Goal: Task Accomplishment & Management: Complete application form

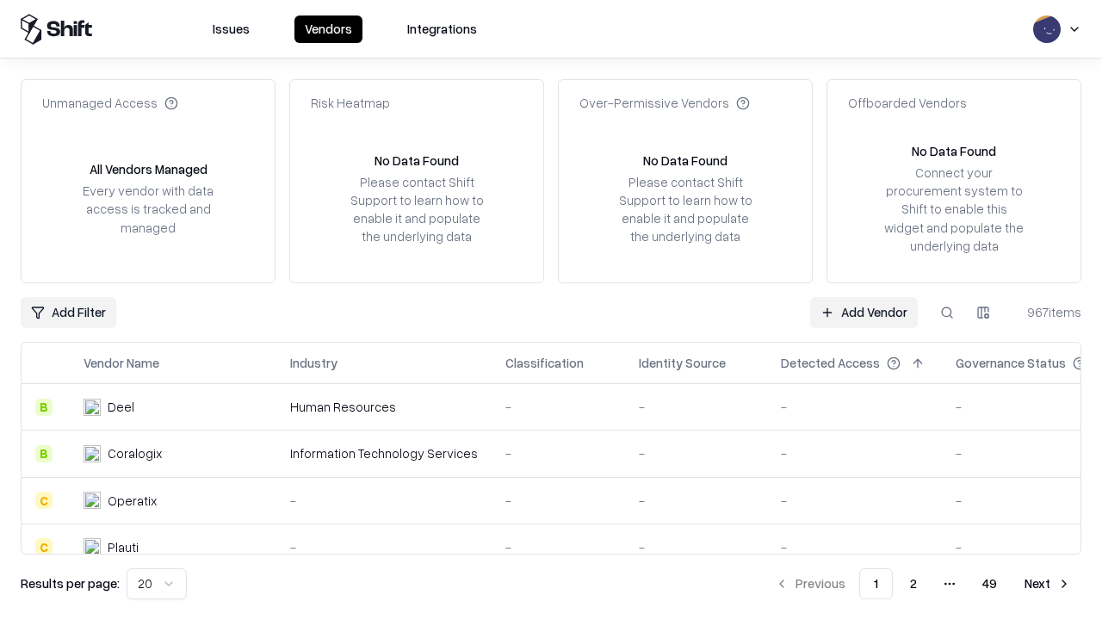
click at [863, 312] on link "Add Vendor" at bounding box center [864, 312] width 108 height 31
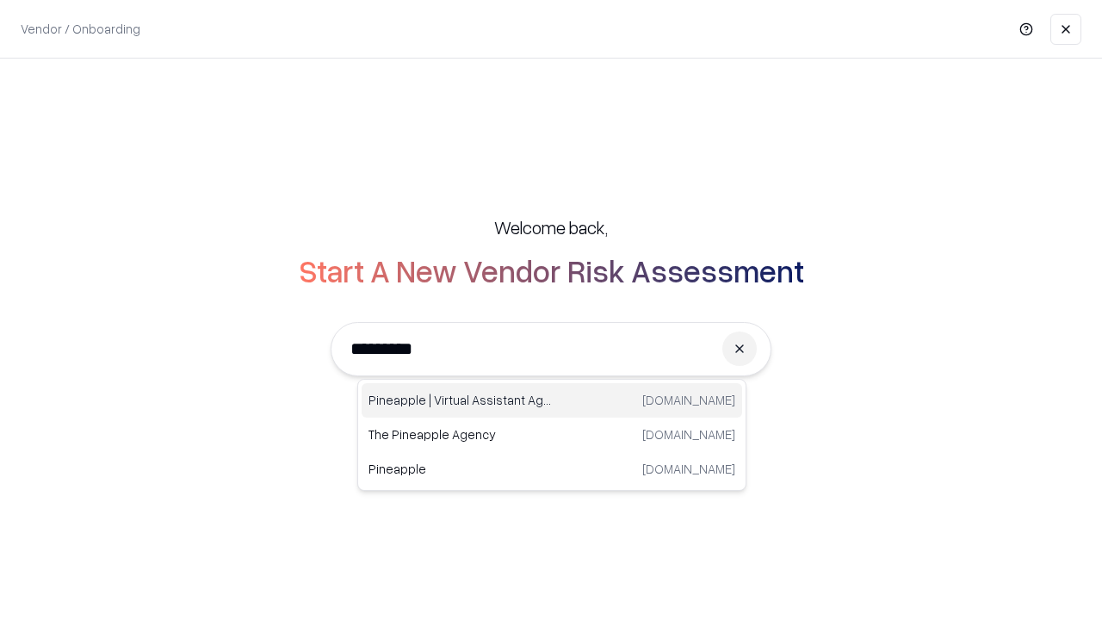
click at [552, 400] on div "Pineapple | Virtual Assistant Agency trypineapple.com" at bounding box center [551, 400] width 380 height 34
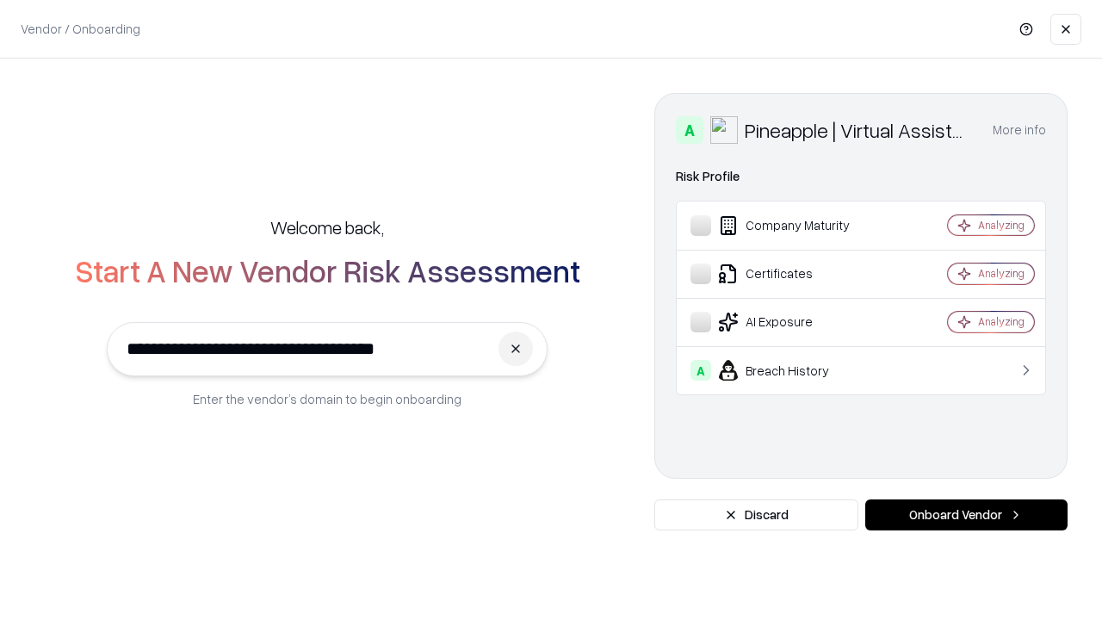
type input "**********"
click at [966, 515] on button "Onboard Vendor" at bounding box center [966, 514] width 202 height 31
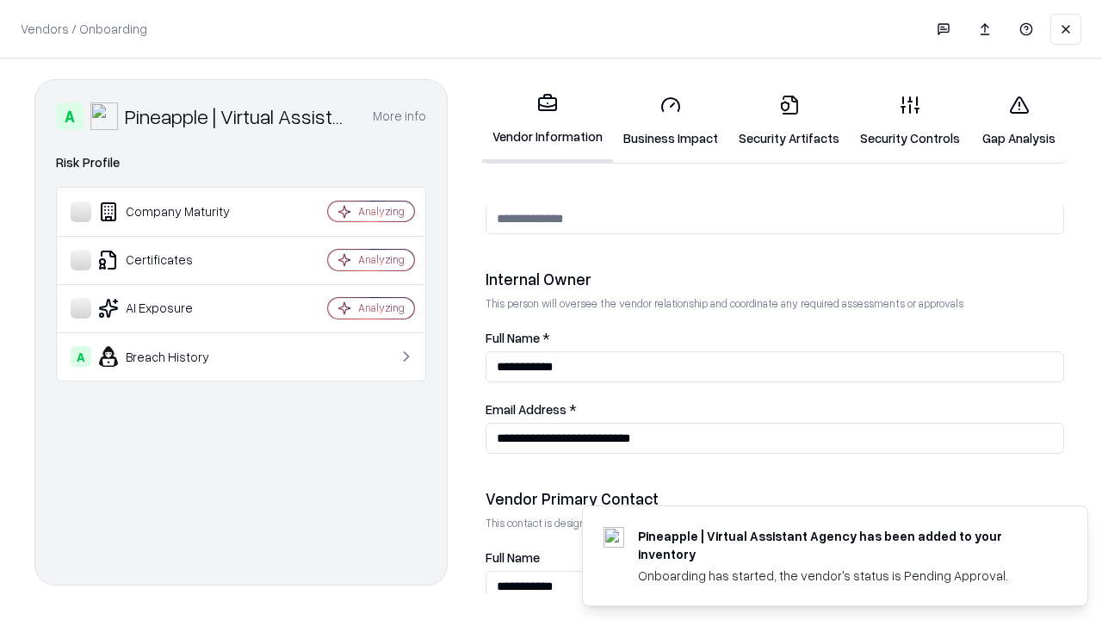
scroll to position [892, 0]
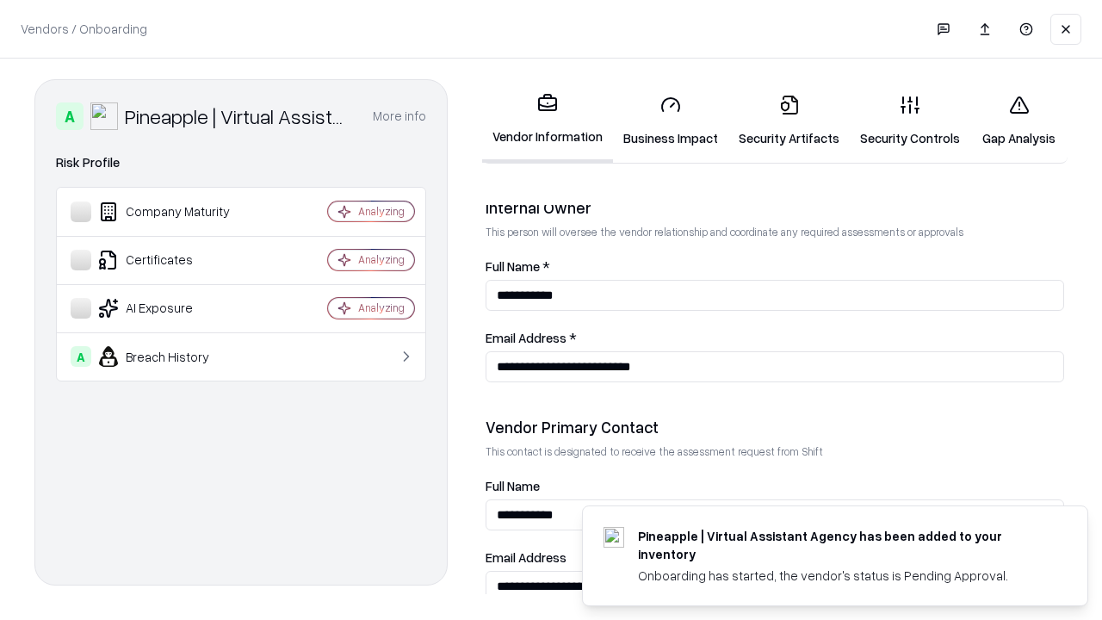
click at [670, 120] on link "Business Impact" at bounding box center [670, 121] width 115 height 80
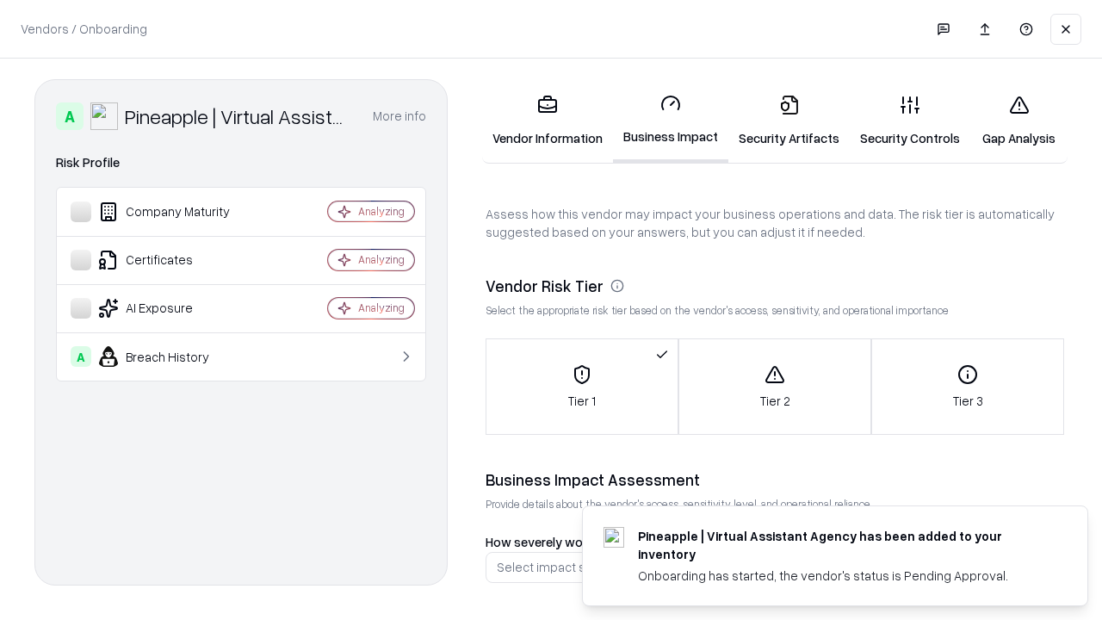
click at [788, 120] on link "Security Artifacts" at bounding box center [788, 121] width 121 height 80
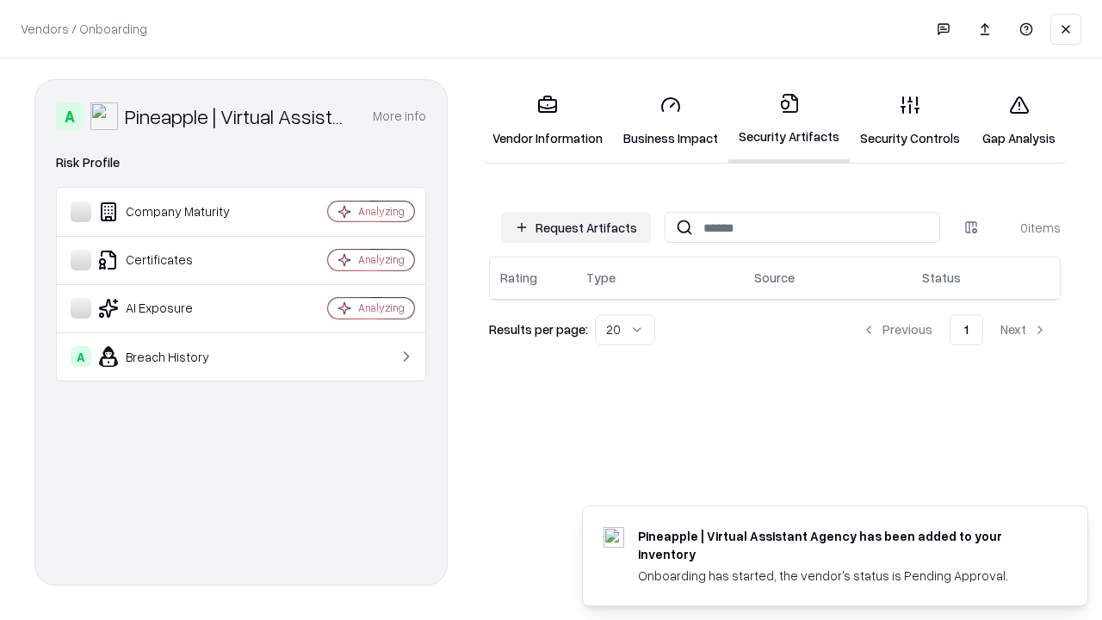
click at [576, 227] on button "Request Artifacts" at bounding box center [576, 227] width 150 height 31
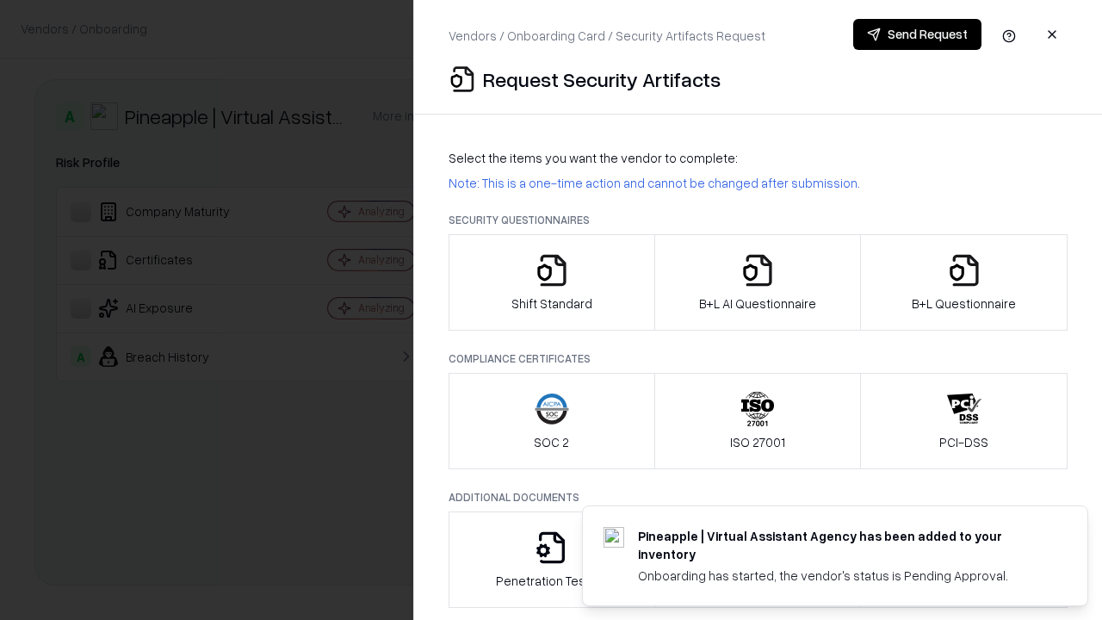
click at [551, 282] on icon "button" at bounding box center [551, 270] width 34 height 34
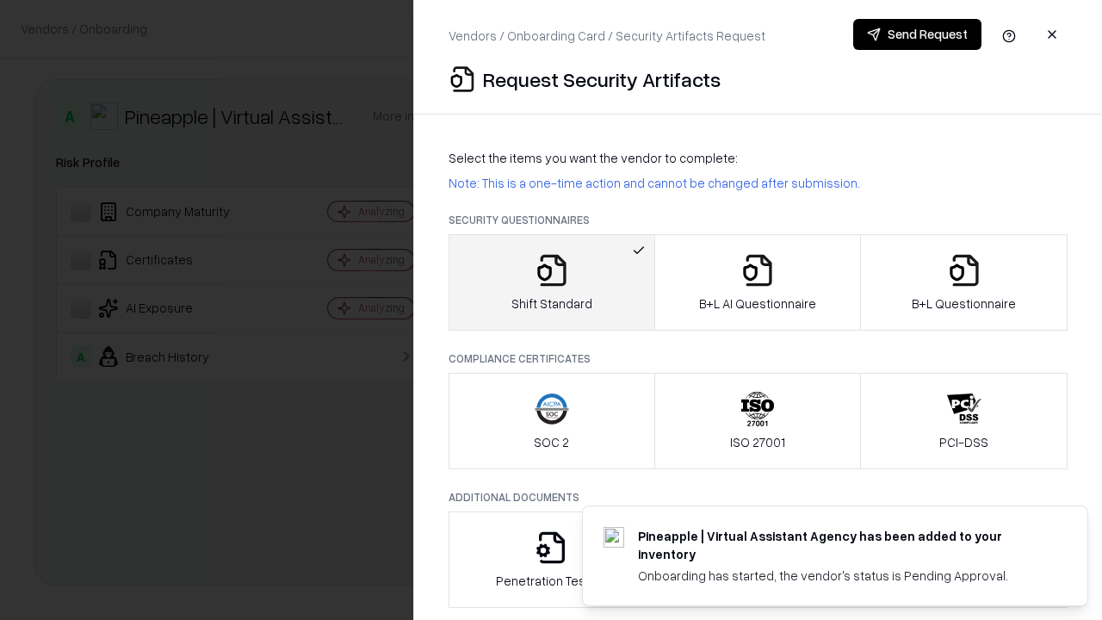
click at [917, 34] on button "Send Request" at bounding box center [917, 34] width 128 height 31
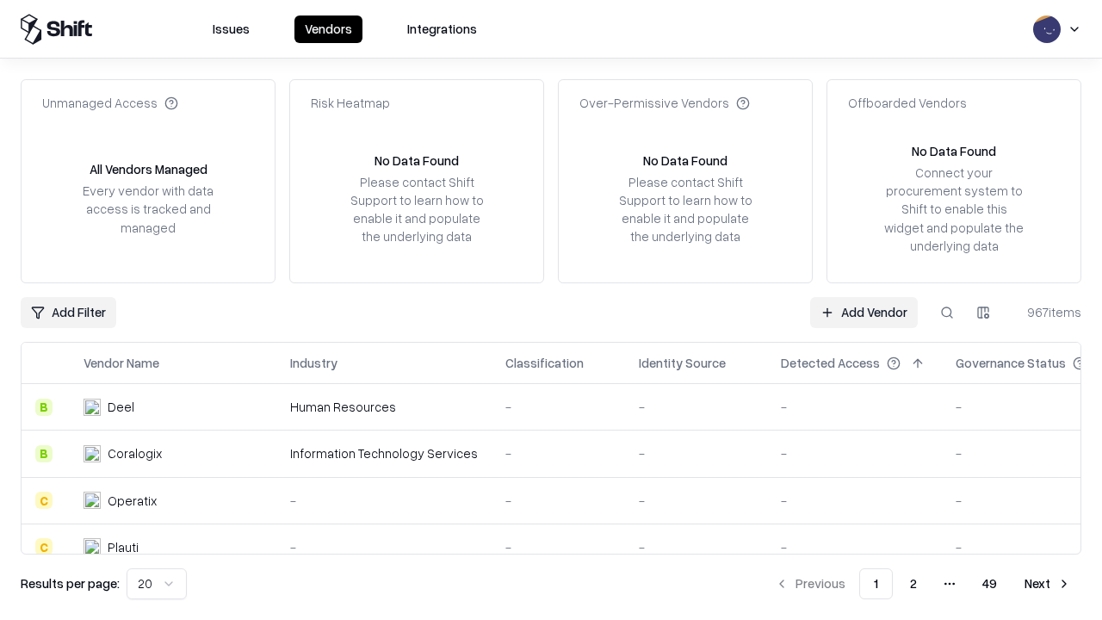
click at [947, 312] on button at bounding box center [946, 312] width 31 height 31
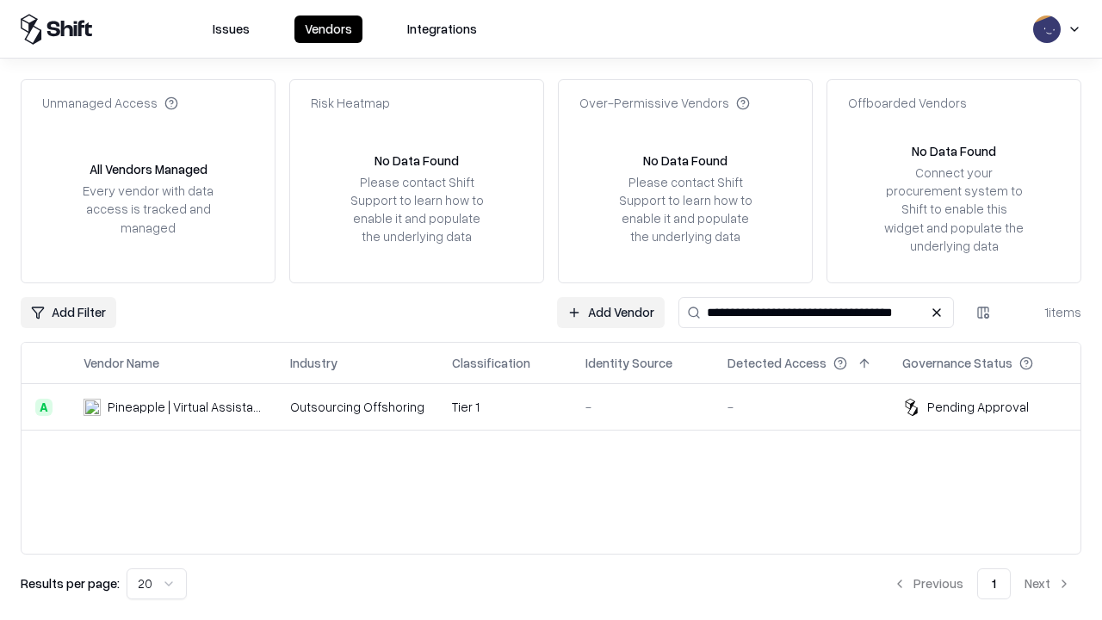
type input "**********"
click at [561, 406] on td "Tier 1" at bounding box center [504, 407] width 133 height 46
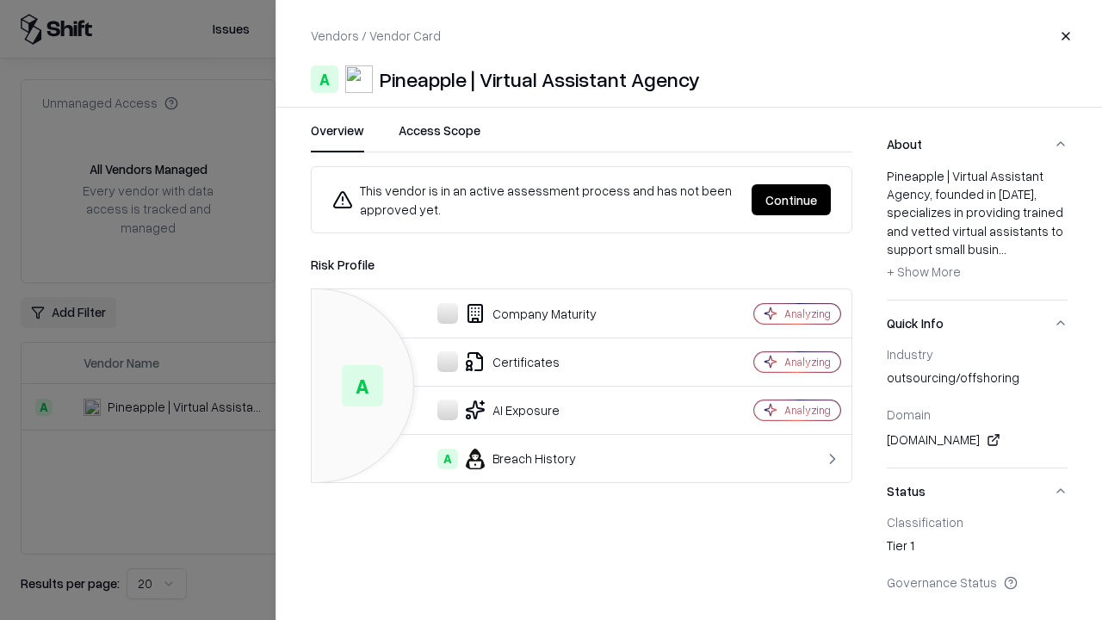
click at [791, 200] on button "Continue" at bounding box center [790, 199] width 79 height 31
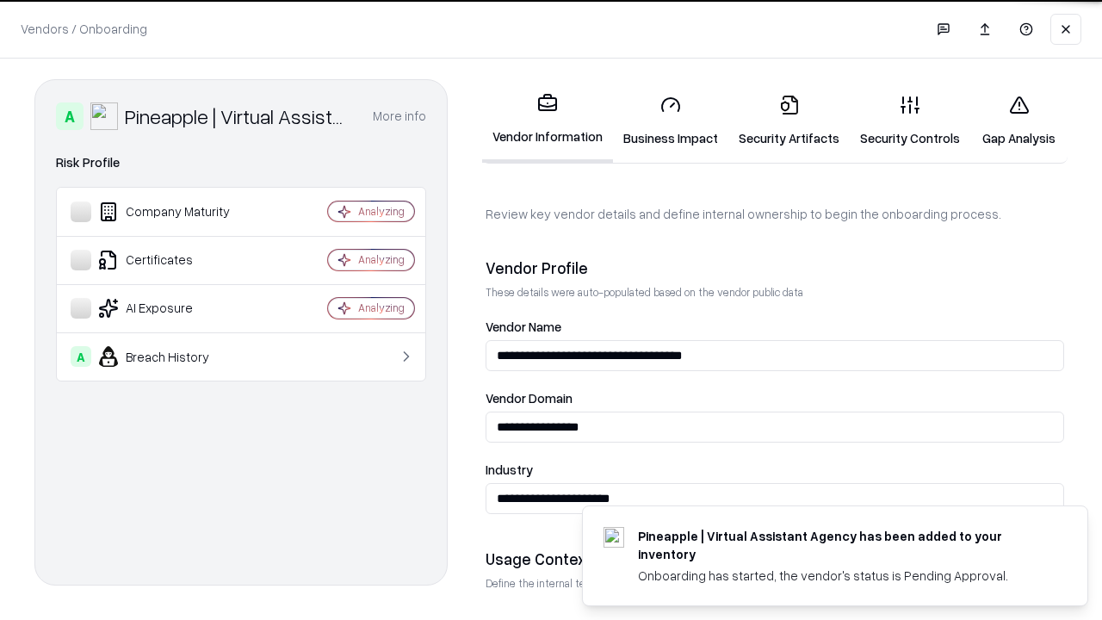
click at [788, 120] on link "Security Artifacts" at bounding box center [788, 121] width 121 height 80
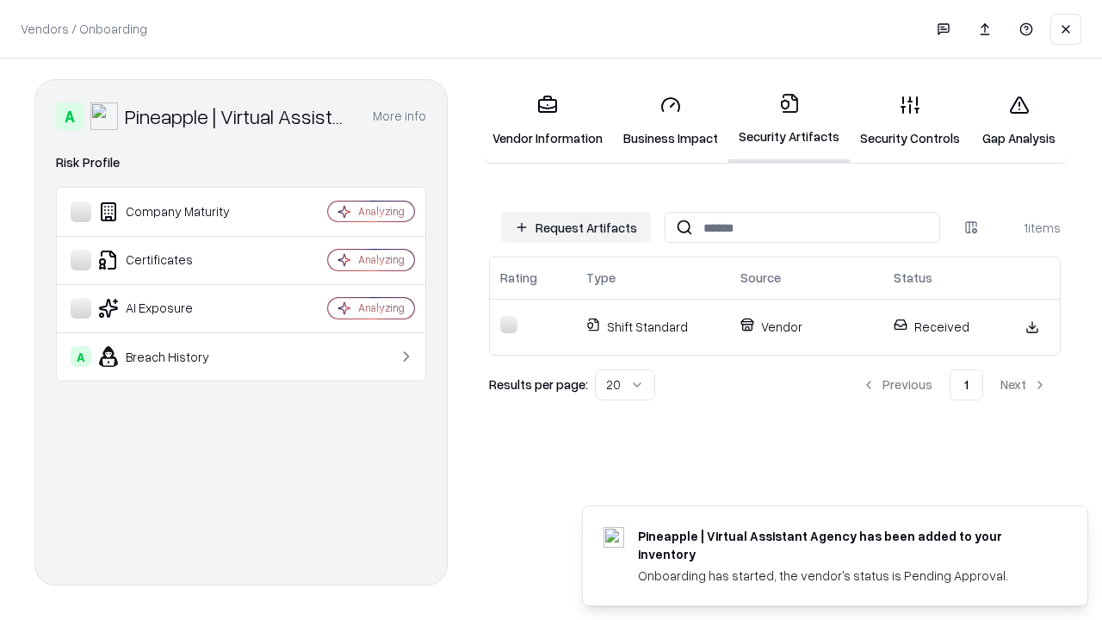
click at [910, 120] on link "Security Controls" at bounding box center [909, 121] width 120 height 80
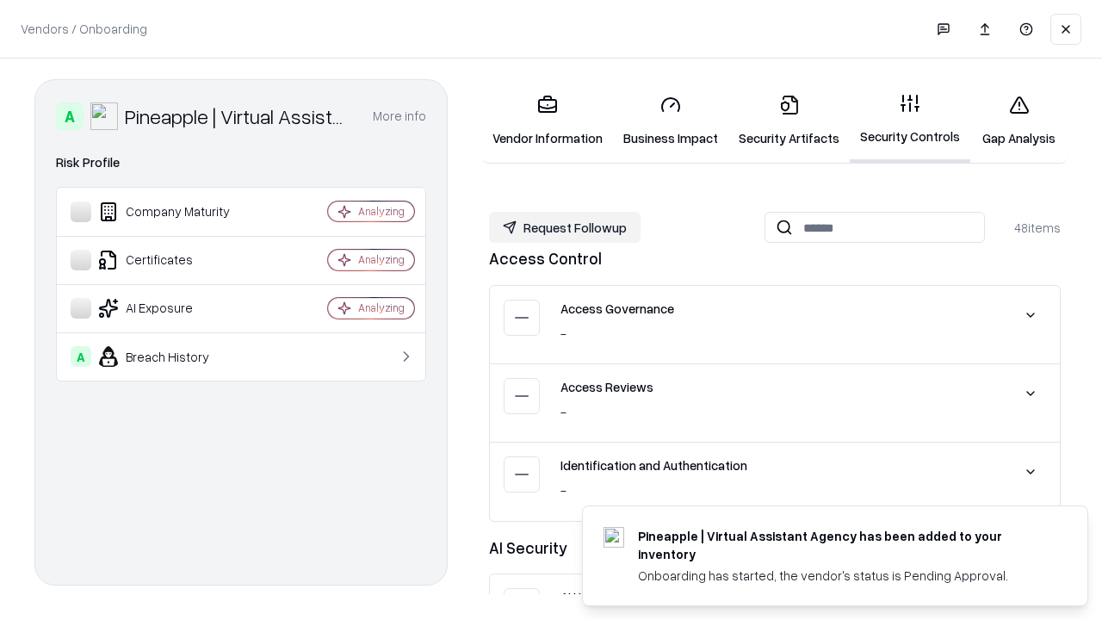
click at [565, 227] on button "Request Followup" at bounding box center [564, 227] width 151 height 31
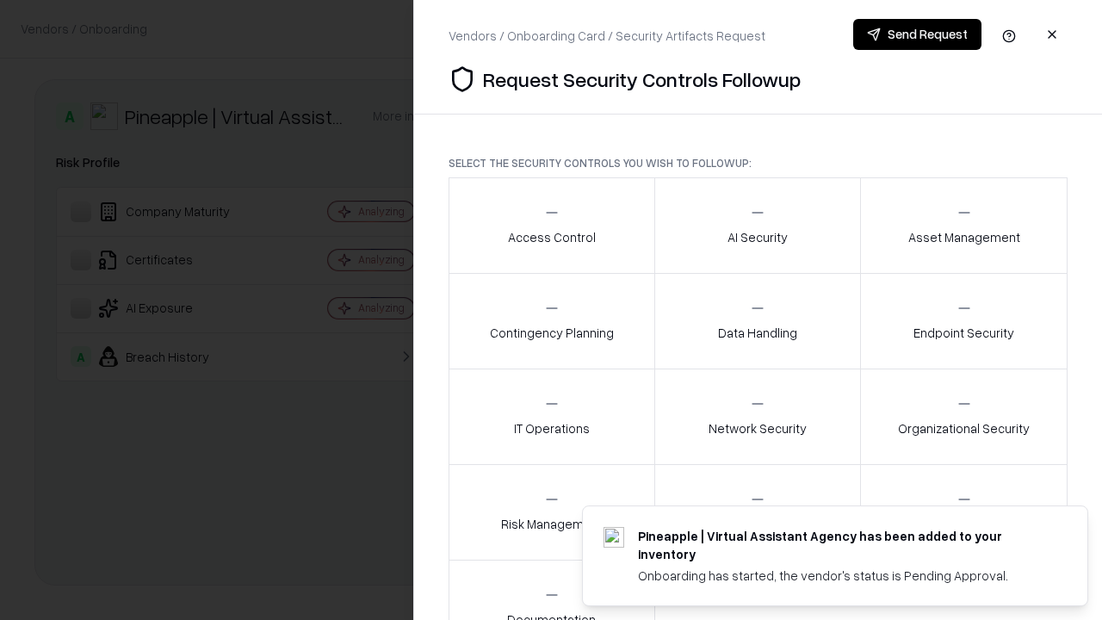
click at [551, 225] on div "Access Control" at bounding box center [552, 225] width 88 height 42
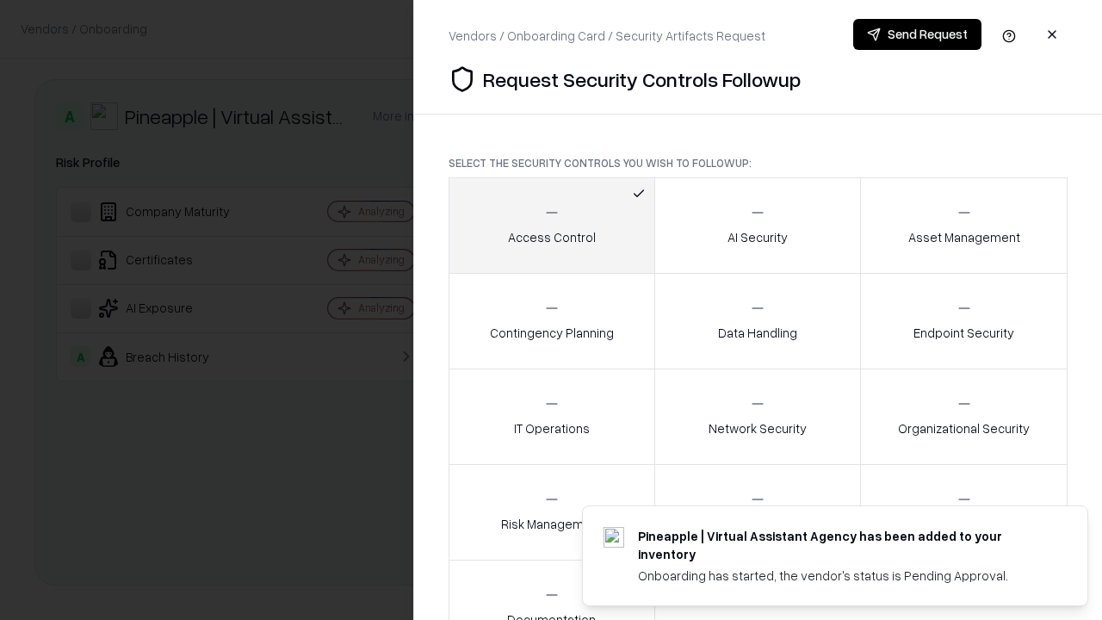
click at [917, 34] on button "Send Request" at bounding box center [917, 34] width 128 height 31
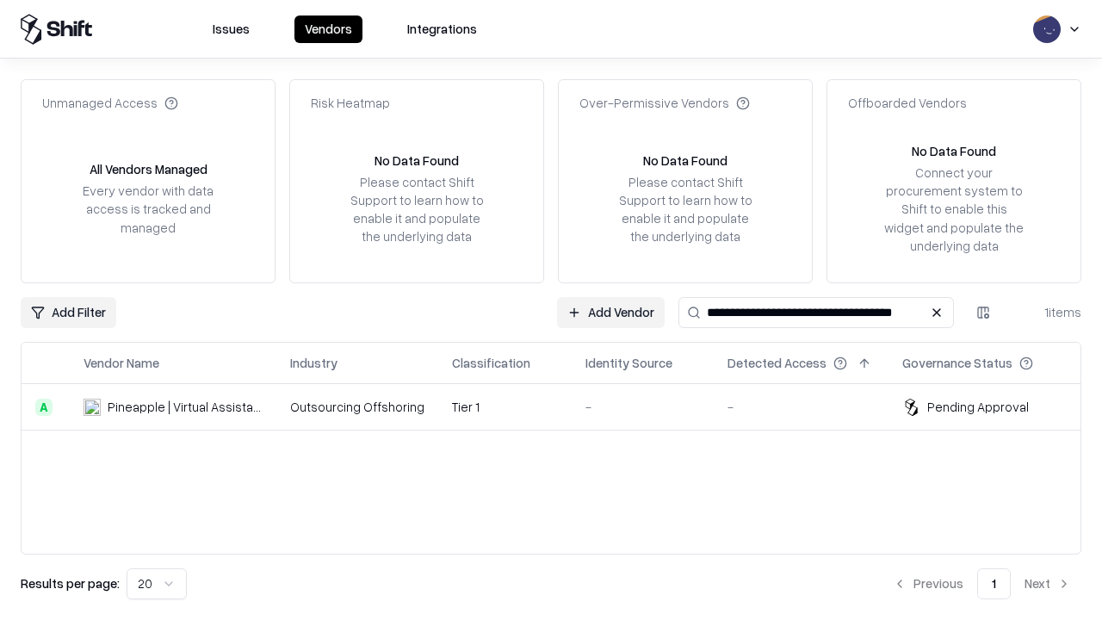
type input "**********"
click at [561, 406] on td "Tier 1" at bounding box center [504, 407] width 133 height 46
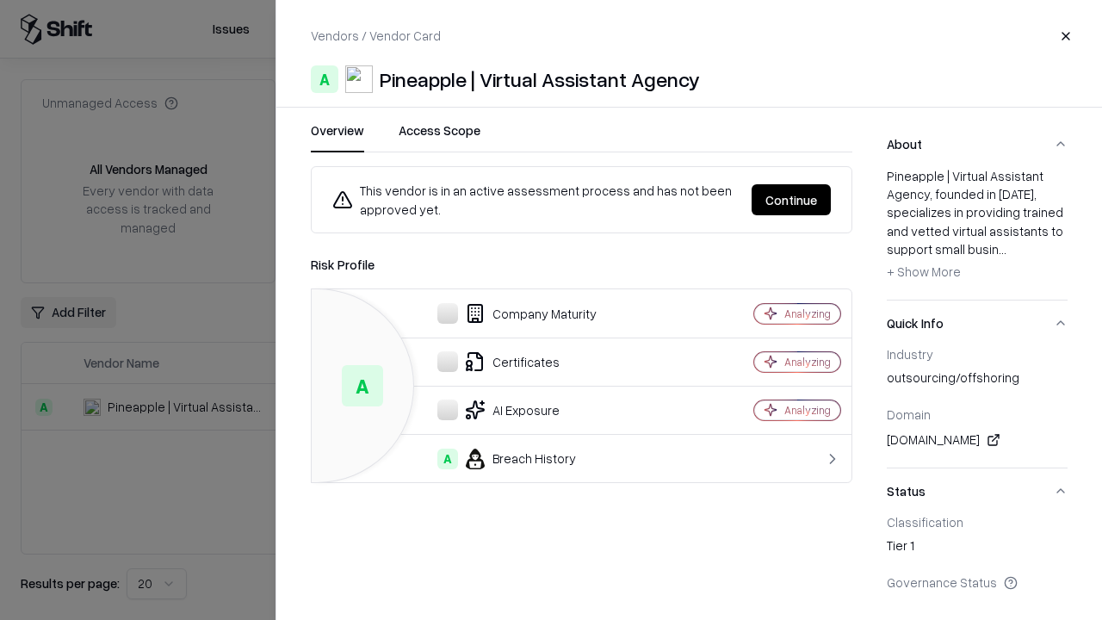
click at [791, 200] on button "Continue" at bounding box center [790, 199] width 79 height 31
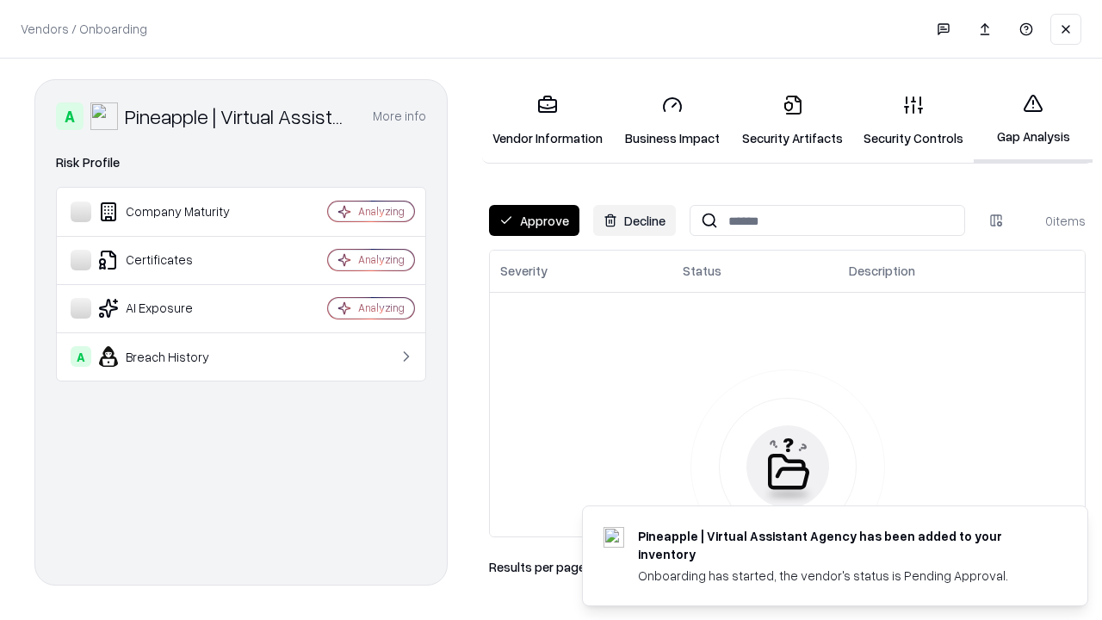
click at [534, 220] on button "Approve" at bounding box center [534, 220] width 90 height 31
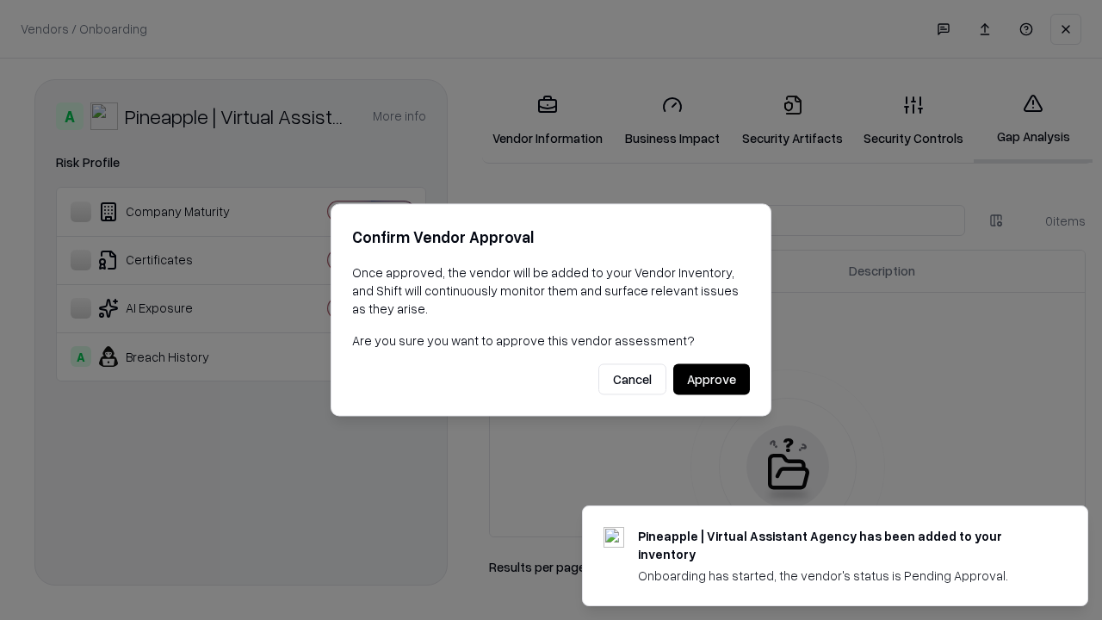
click at [711, 379] on button "Approve" at bounding box center [711, 379] width 77 height 31
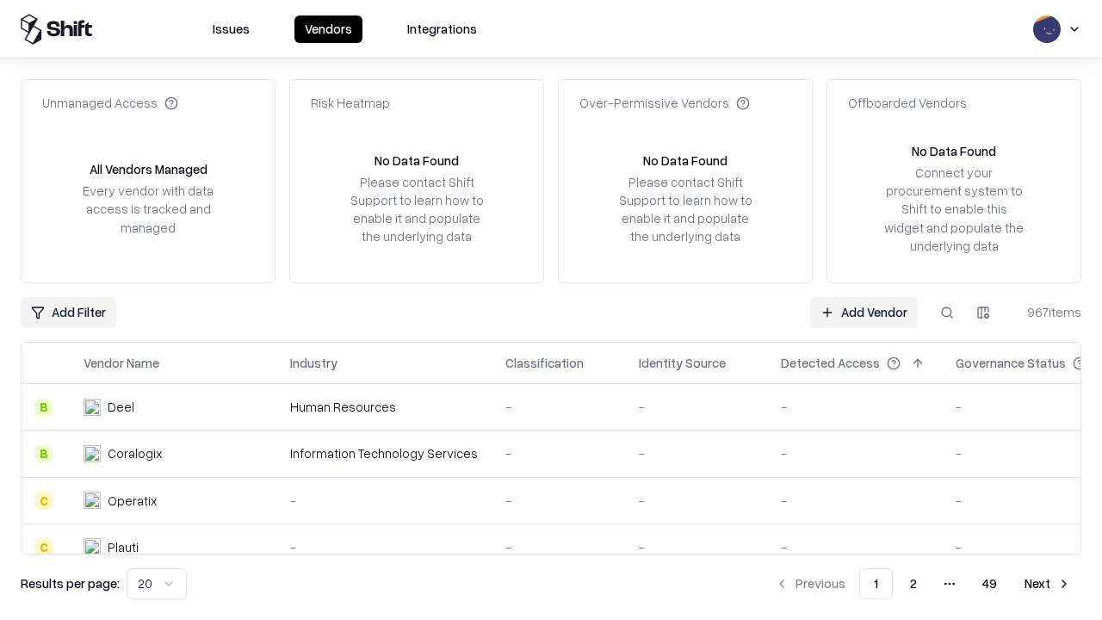
type input "**********"
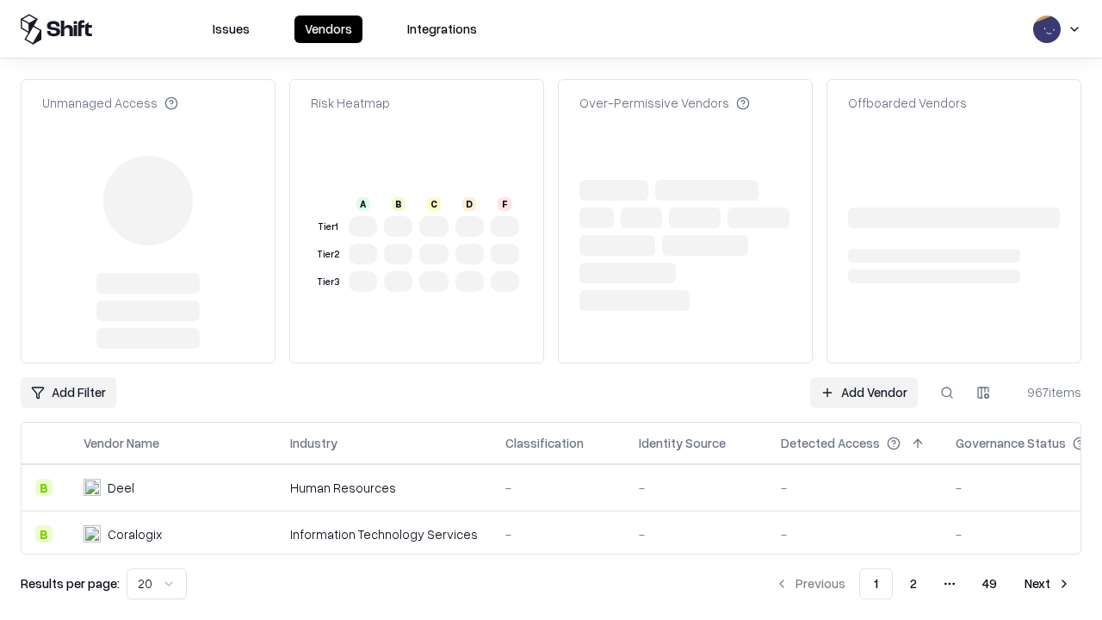
click at [863, 377] on link "Add Vendor" at bounding box center [864, 392] width 108 height 31
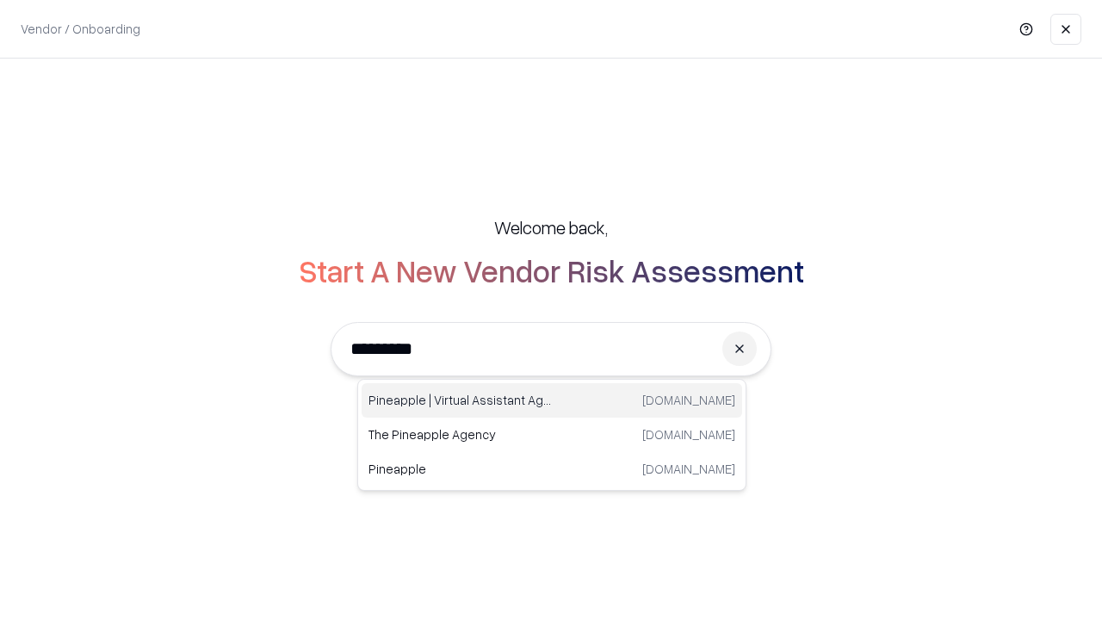
click at [552, 400] on div "Pineapple | Virtual Assistant Agency trypineapple.com" at bounding box center [551, 400] width 380 height 34
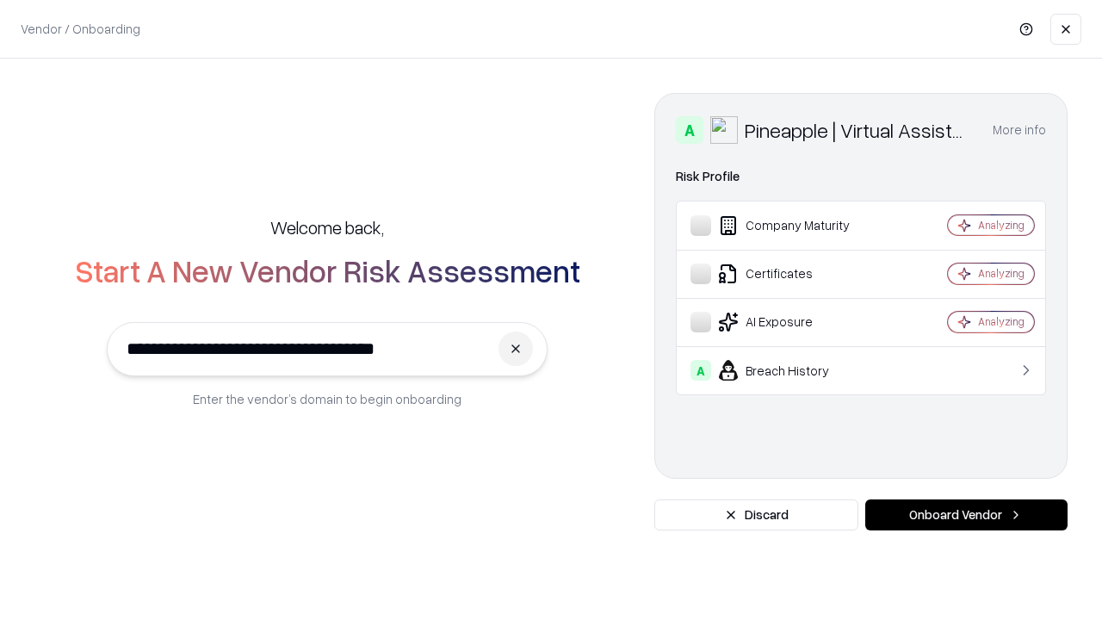
type input "**********"
click at [966, 515] on button "Onboard Vendor" at bounding box center [966, 514] width 202 height 31
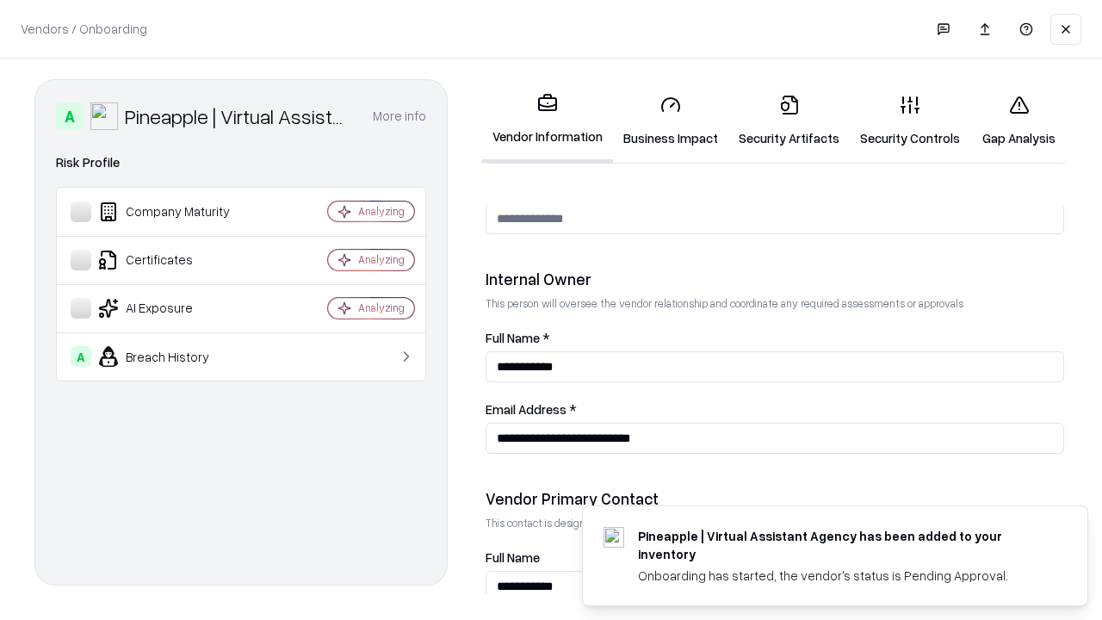
scroll to position [892, 0]
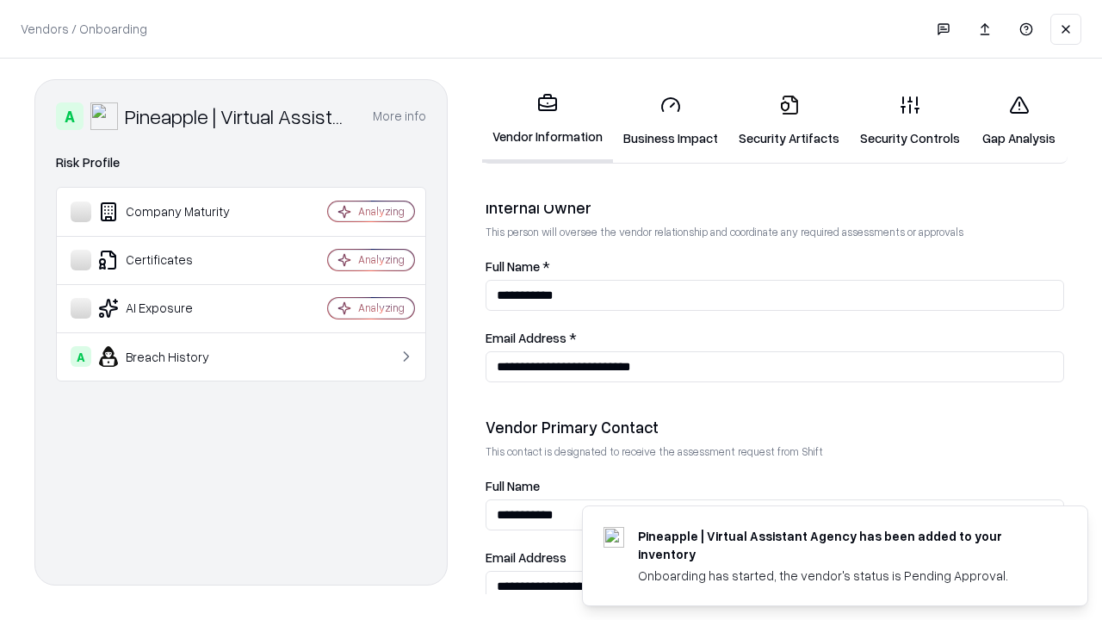
click at [1018, 120] on link "Gap Analysis" at bounding box center [1018, 121] width 97 height 80
